Goal: Share content: Share content

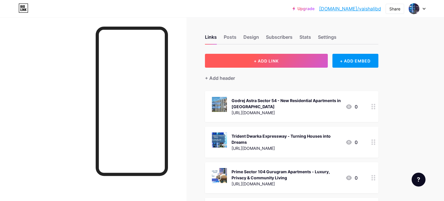
click at [265, 61] on span "+ ADD LINK" at bounding box center [266, 60] width 25 height 5
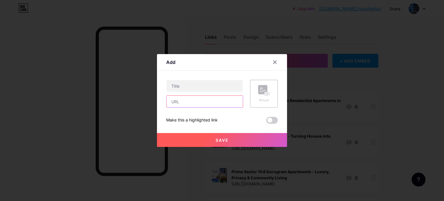
click at [204, 103] on input "text" at bounding box center [205, 102] width 76 height 12
paste input "[URL][DOMAIN_NAME]"
type input "[URL][DOMAIN_NAME]"
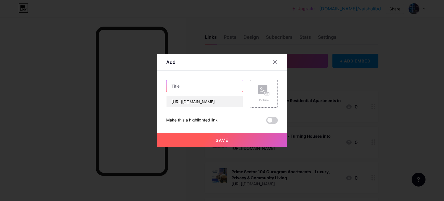
click at [202, 90] on input "text" at bounding box center [205, 86] width 76 height 12
paste input "M3M [PERSON_NAME] At Sector 111 | Premium Apartments In [GEOGRAPHIC_DATA]"
type input "M3M [PERSON_NAME] At Sector 111 | Premium Apartments In [GEOGRAPHIC_DATA]"
click at [222, 139] on span "Save" at bounding box center [222, 140] width 13 height 5
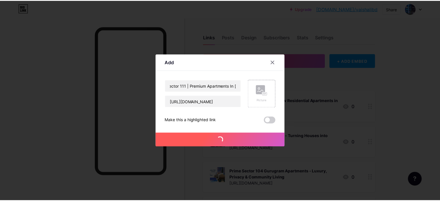
scroll to position [0, 0]
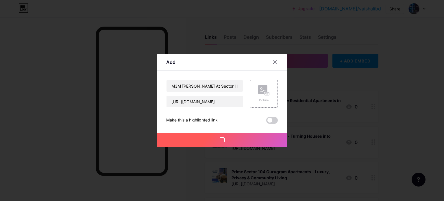
drag, startPoint x: 220, startPoint y: 136, endPoint x: 221, endPoint y: 143, distance: 7.0
click at [221, 143] on img at bounding box center [219, 139] width 15 height 15
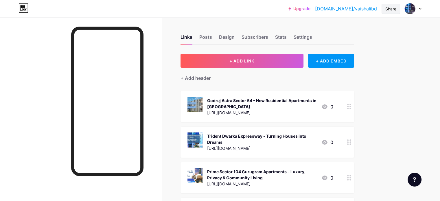
click at [386, 9] on div "Share" at bounding box center [390, 9] width 11 height 6
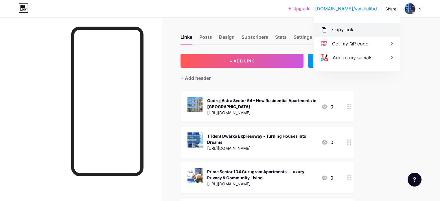
click at [347, 32] on div "Copy link" at bounding box center [342, 29] width 21 height 7
